Goal: Find specific page/section: Find specific page/section

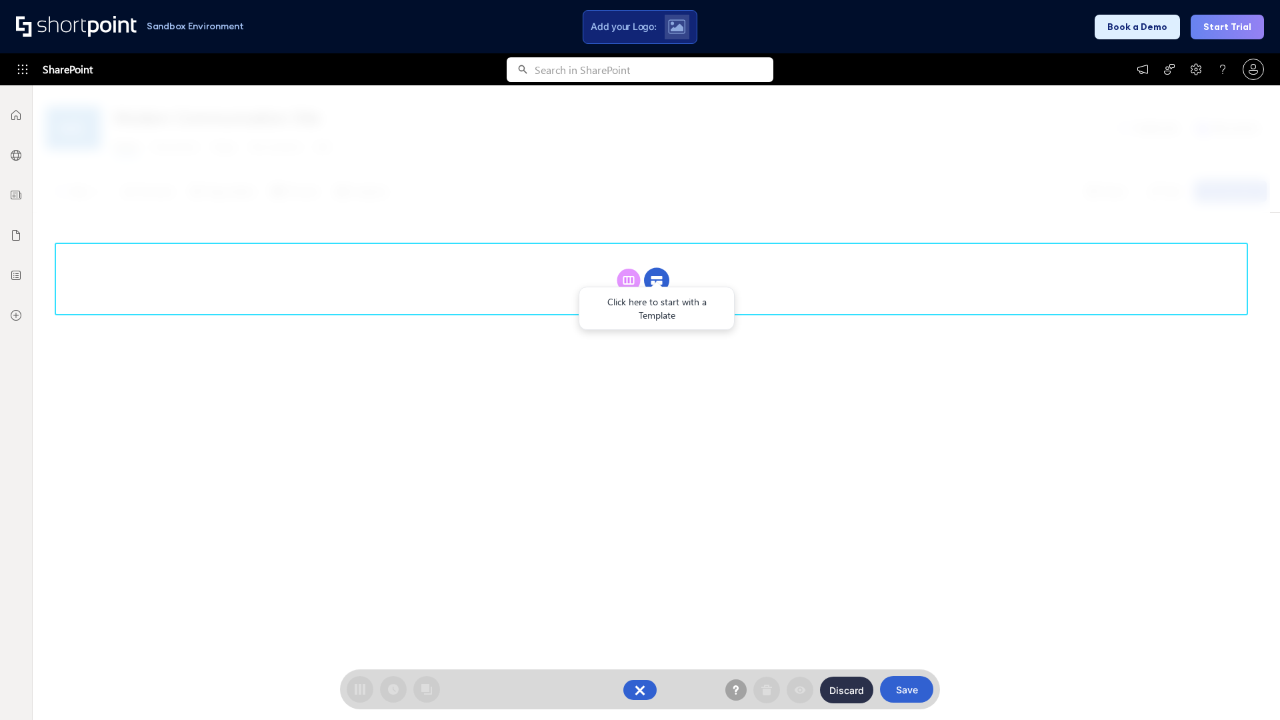
click at [657, 280] on circle at bounding box center [656, 280] width 25 height 25
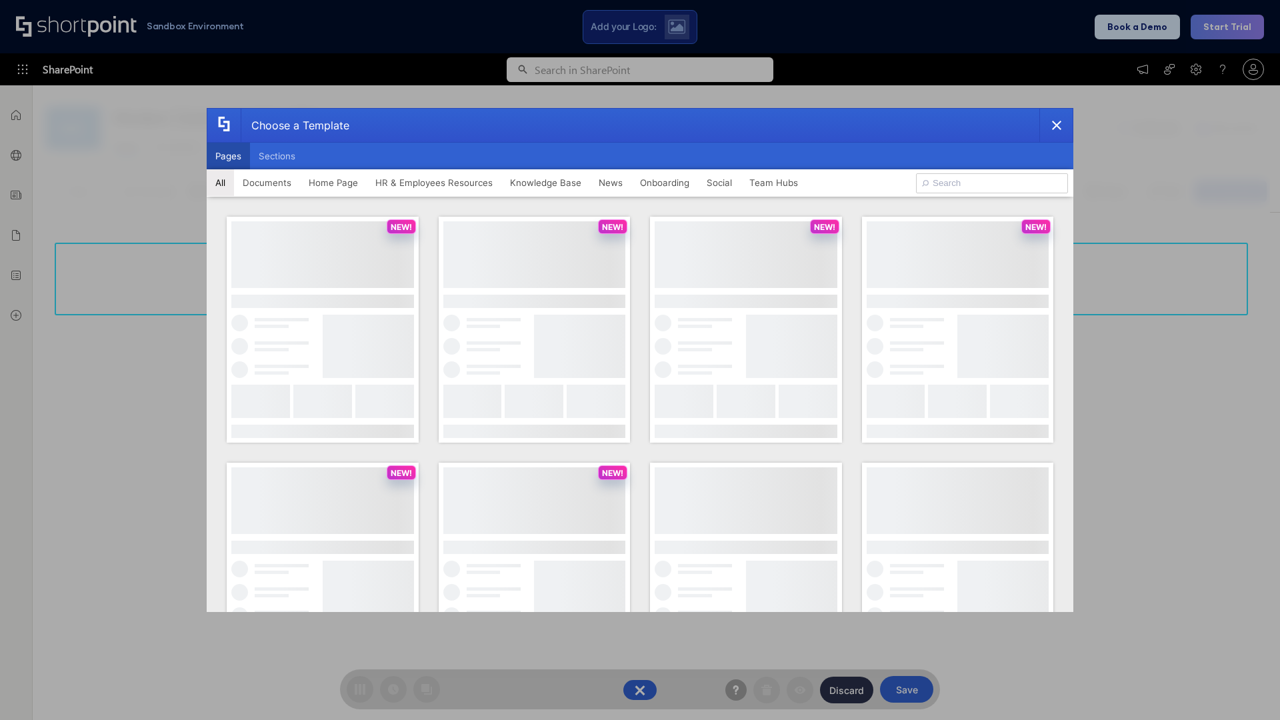
click at [228, 156] on button "Pages" at bounding box center [228, 156] width 43 height 27
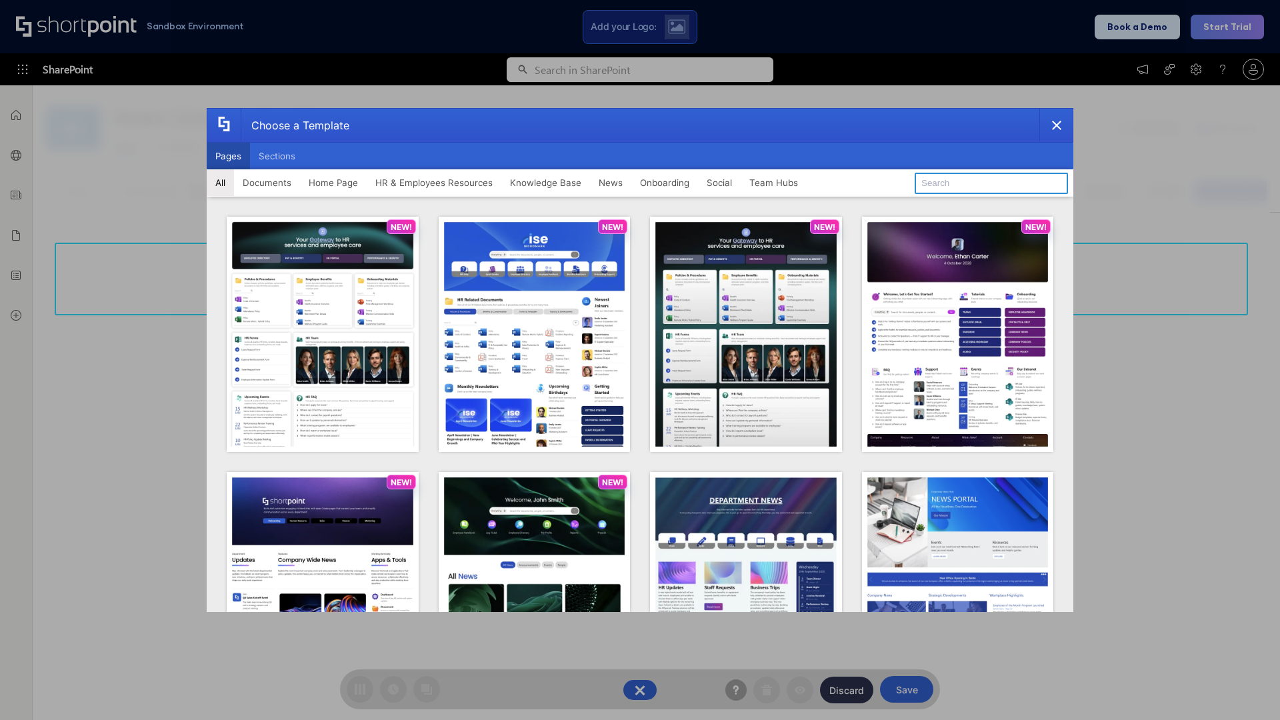
type input "Social Layout 2"
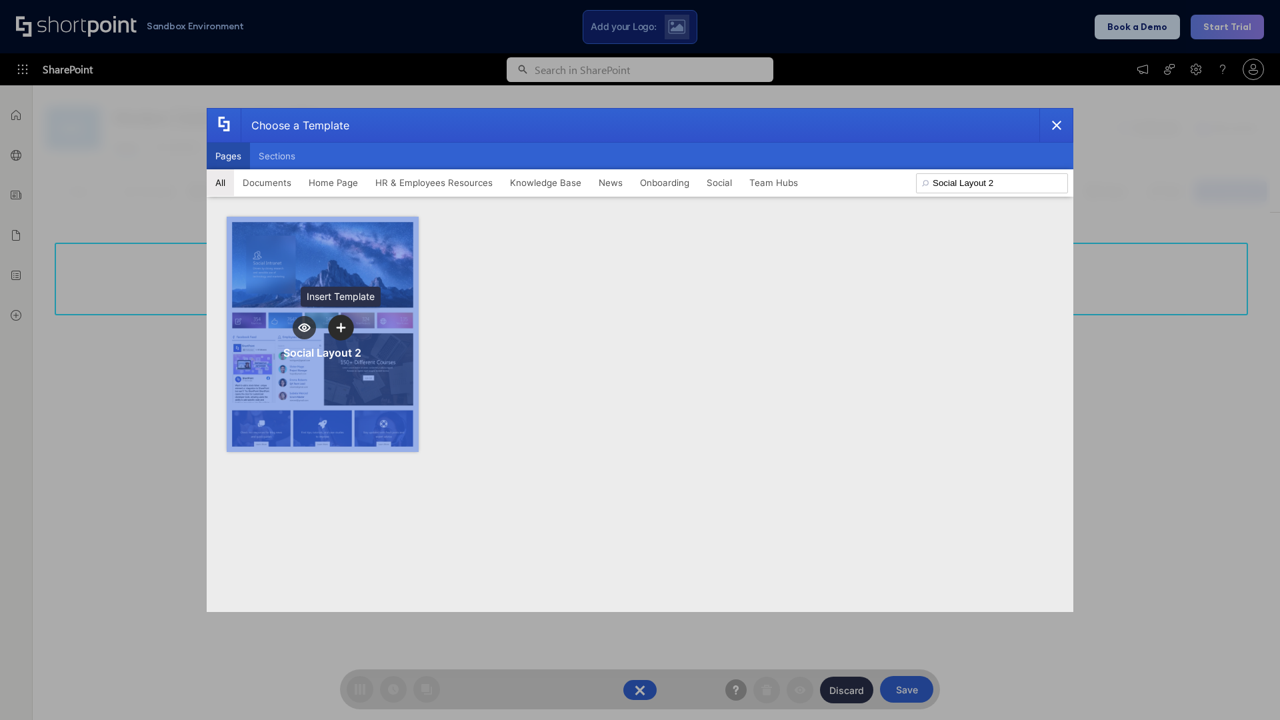
click at [341, 327] on icon "template selector" at bounding box center [340, 327] width 9 height 9
